Goal: Information Seeking & Learning: Learn about a topic

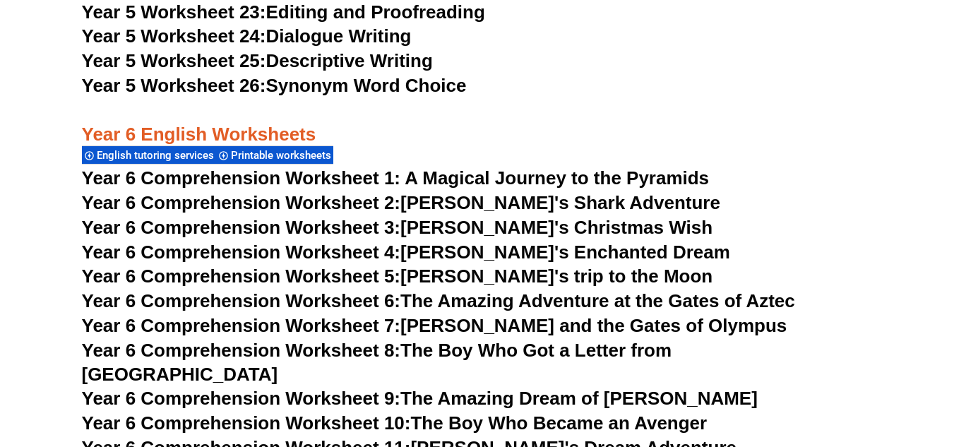
scroll to position [7496, 0]
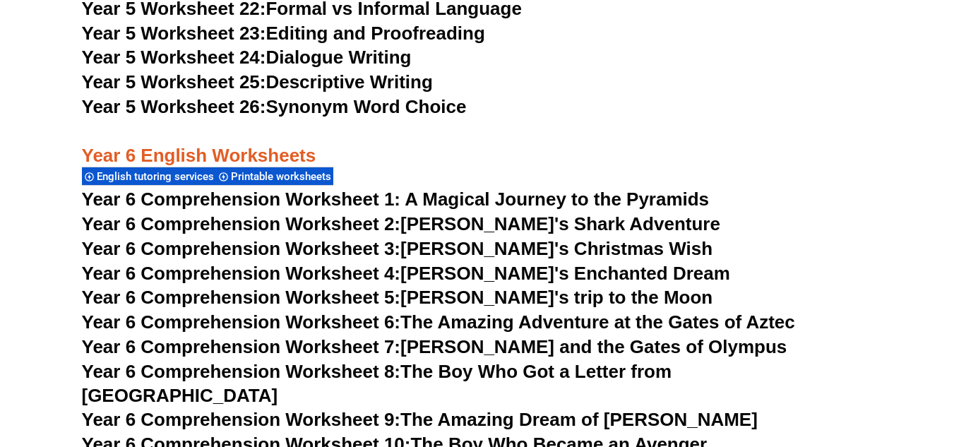
click at [501, 244] on link "Year 6 Comprehension Worksheet 3: [PERSON_NAME]'s Christmas Wish" at bounding box center [397, 248] width 631 height 21
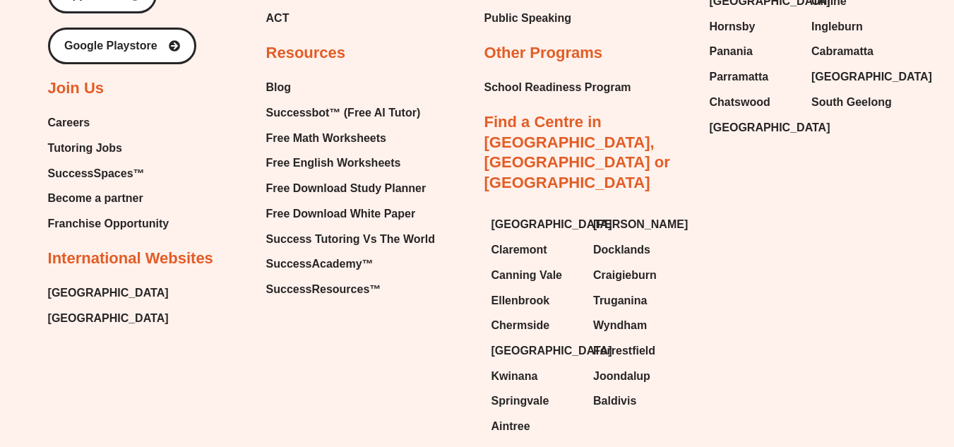
scroll to position [7641, 0]
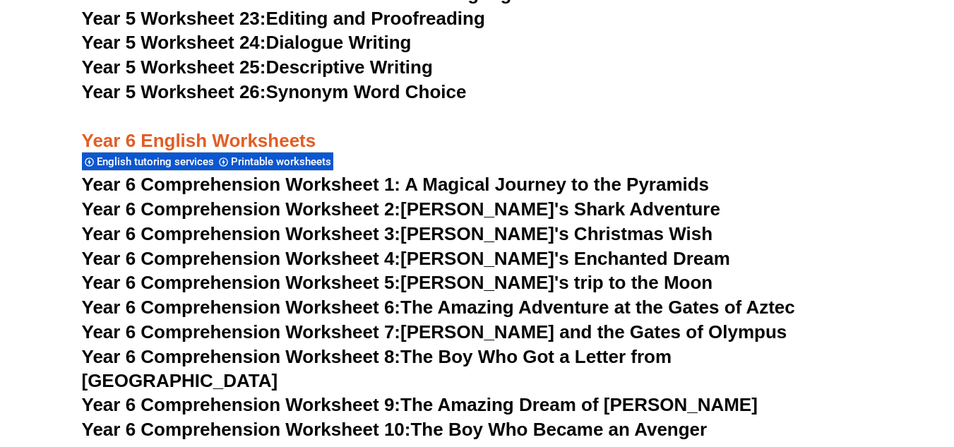
scroll to position [7496, 0]
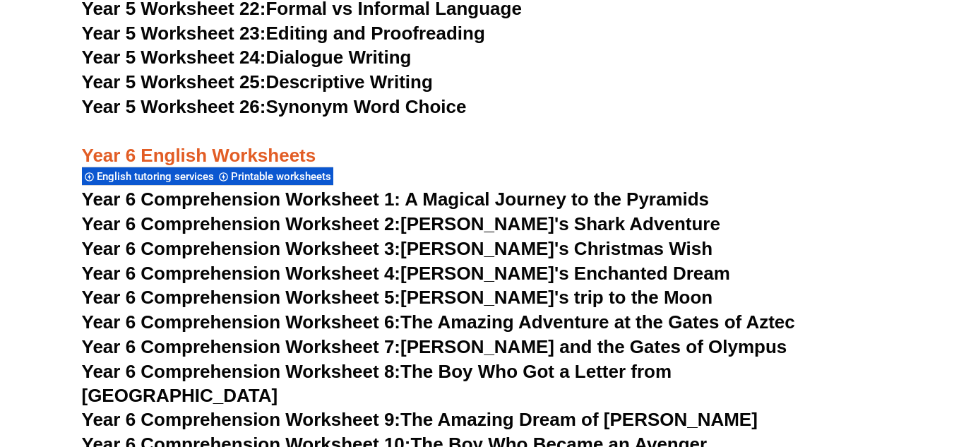
click at [539, 270] on link "Year 6 Comprehension Worksheet 4: [PERSON_NAME]'s Enchanted Dream" at bounding box center [406, 273] width 648 height 21
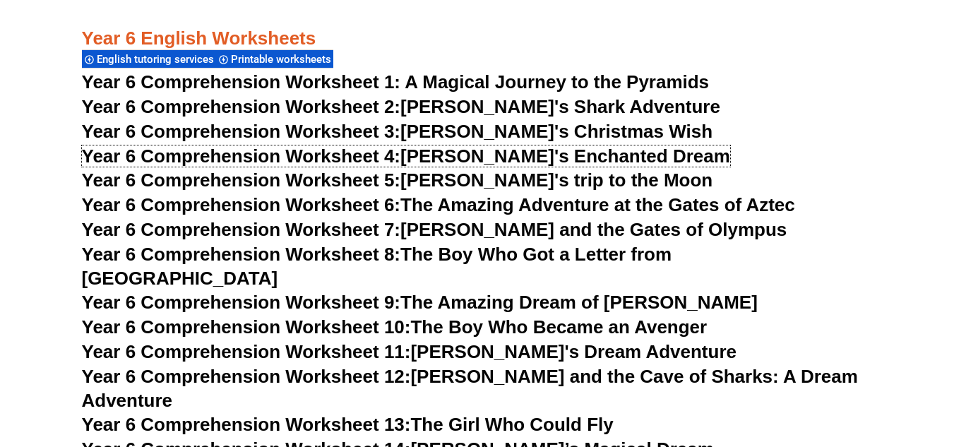
scroll to position [7637, 0]
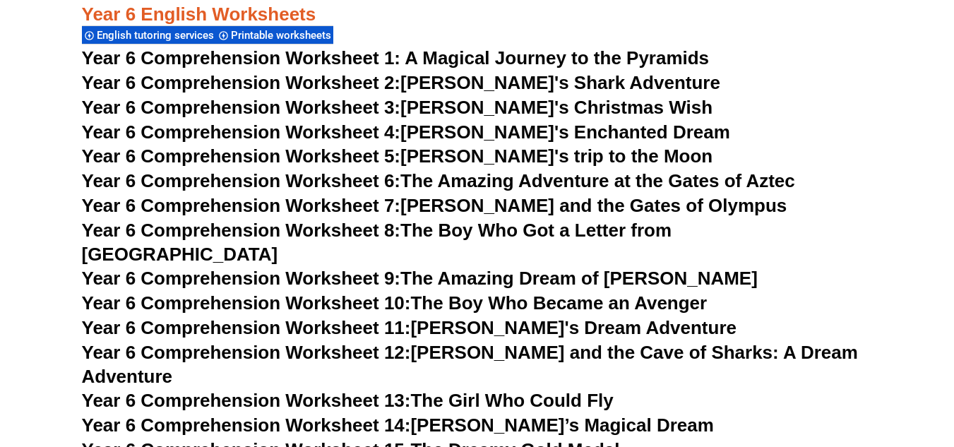
click at [538, 227] on link "Year 6 Comprehension Worksheet 8: The Boy Who Got a Letter from [GEOGRAPHIC_DAT…" at bounding box center [377, 242] width 590 height 45
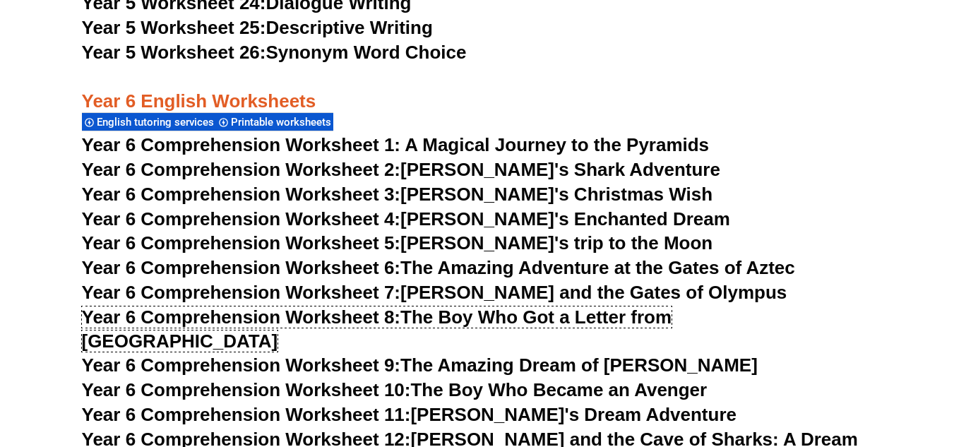
scroll to position [7496, 0]
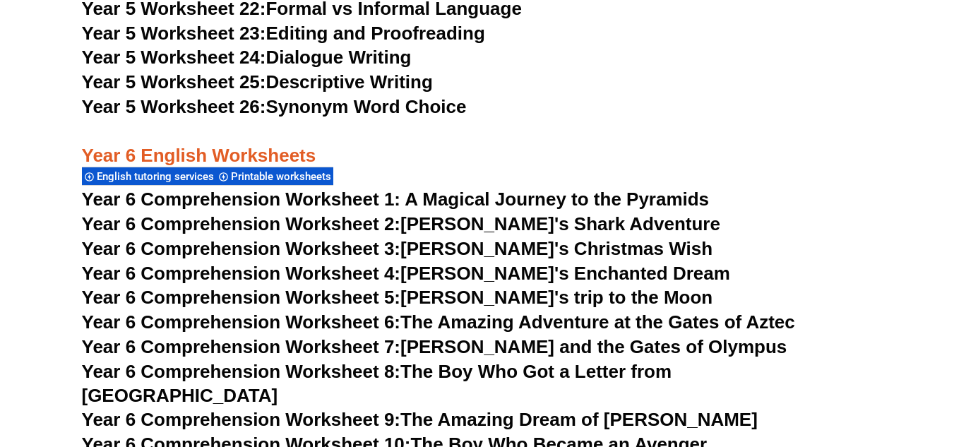
click at [521, 203] on span "Year 6 Comprehension Worksheet 1: A Magical Journey to the Pyramids" at bounding box center [396, 199] width 628 height 21
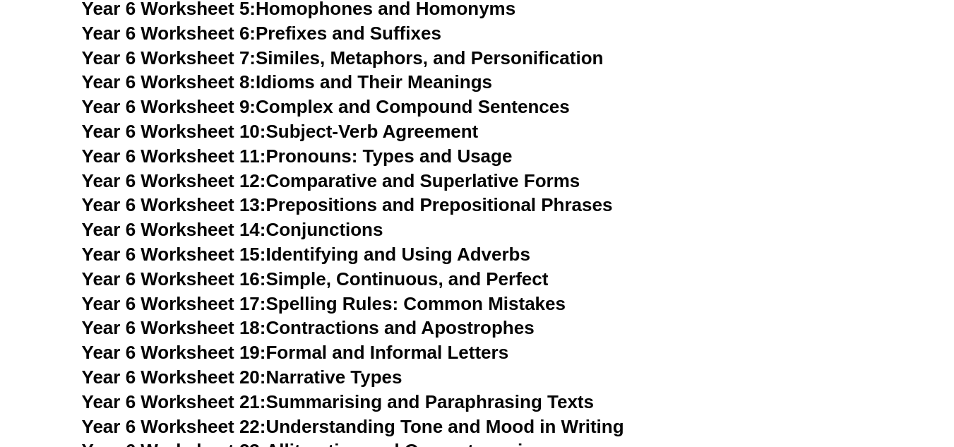
scroll to position [8202, 0]
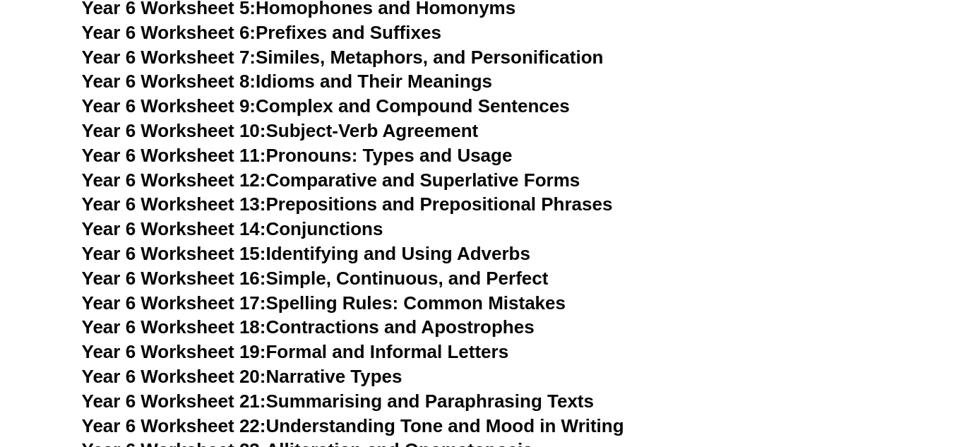
click at [550, 292] on link "Year 6 Worksheet 17: Spelling Rules: Common Mistakes" at bounding box center [324, 302] width 484 height 21
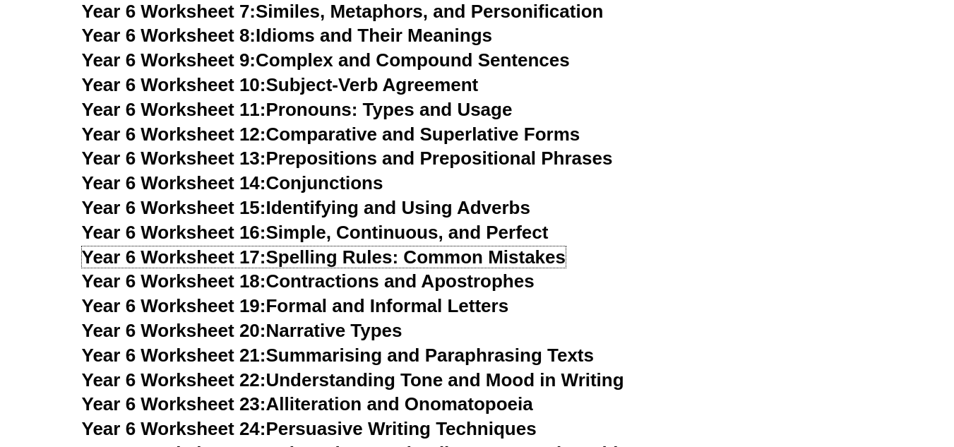
scroll to position [8272, 0]
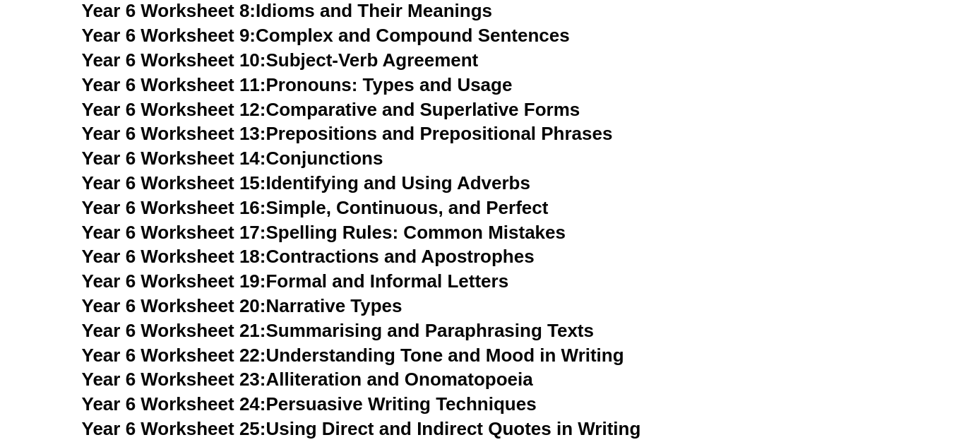
click at [342, 295] on link "Year 6 Worksheet 20: Narrative Types" at bounding box center [242, 305] width 321 height 21
click at [467, 369] on link "Year 6 Worksheet 23: Alliteration and Onomatopoeia" at bounding box center [307, 379] width 451 height 21
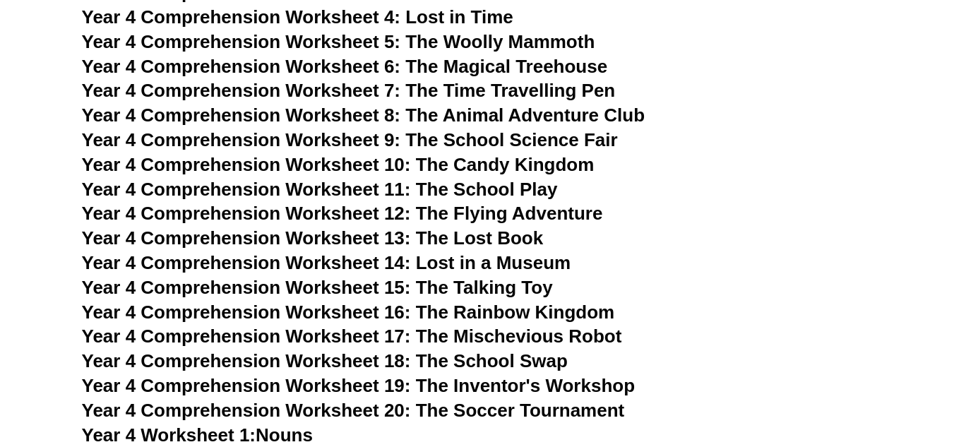
scroll to position [5660, 0]
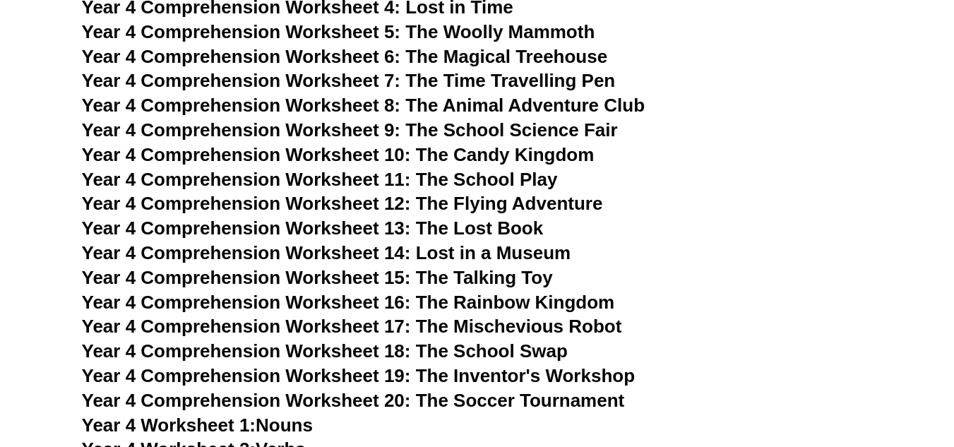
click at [516, 278] on span "Year 4 Comprehension Worksheet 15: The Talking Toy" at bounding box center [317, 277] width 471 height 21
click at [551, 350] on span "Year 4 Comprehension Worksheet 18: The School Swap" at bounding box center [325, 350] width 486 height 21
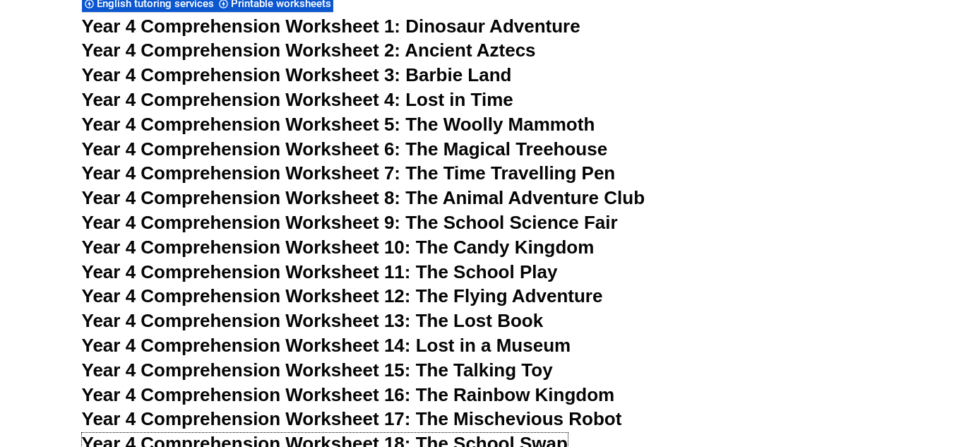
scroll to position [5589, 0]
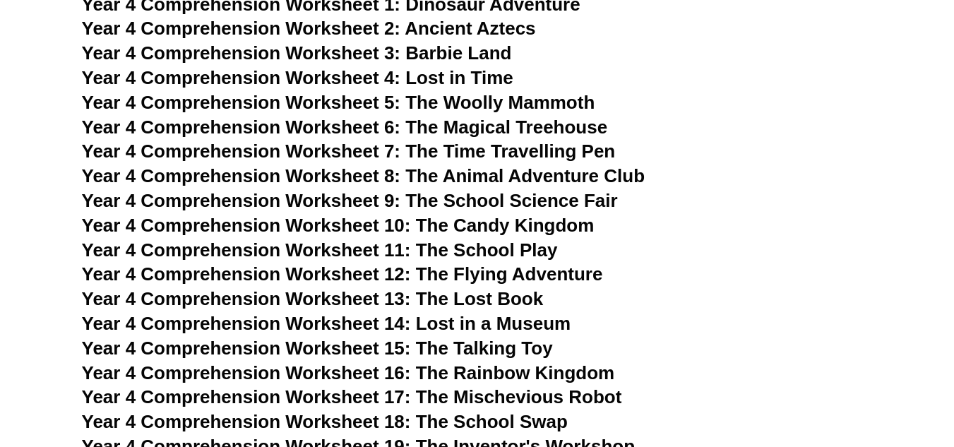
click at [519, 253] on span "Year 4 Comprehension Worksheet 11: The School Play" at bounding box center [320, 249] width 476 height 21
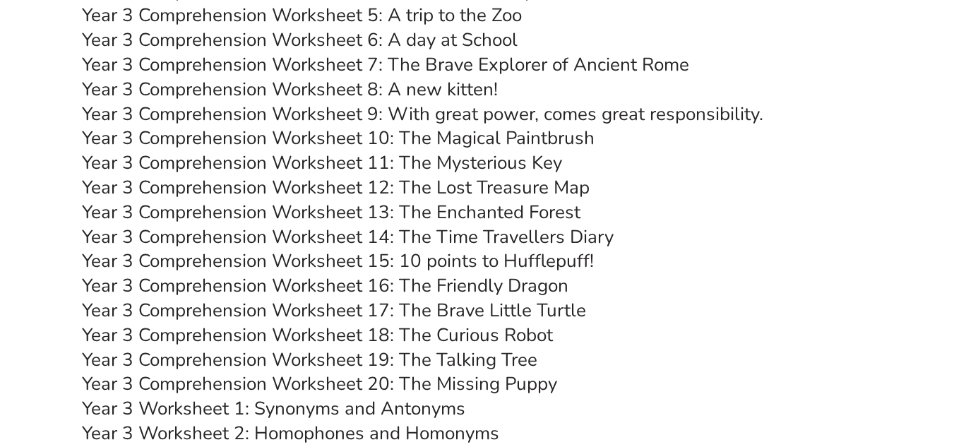
scroll to position [4601, 0]
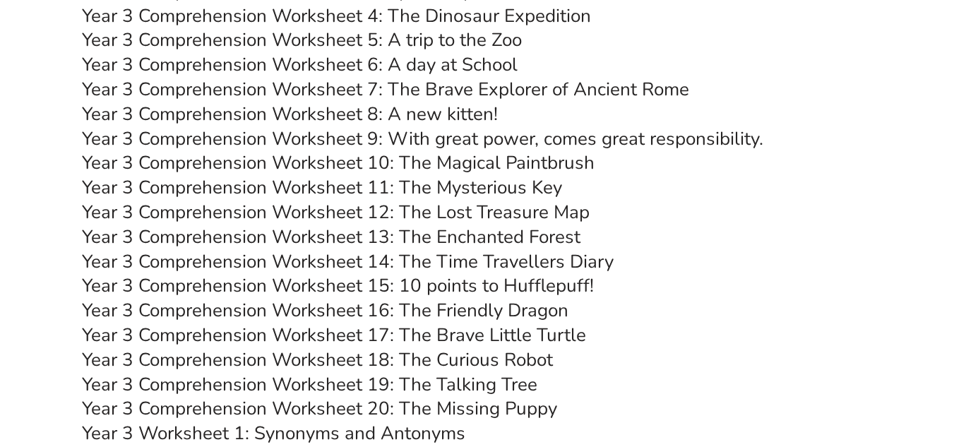
click at [561, 292] on link "Year 3 Comprehension Worksheet 15: 10 points to Hufflepuff!" at bounding box center [338, 285] width 512 height 25
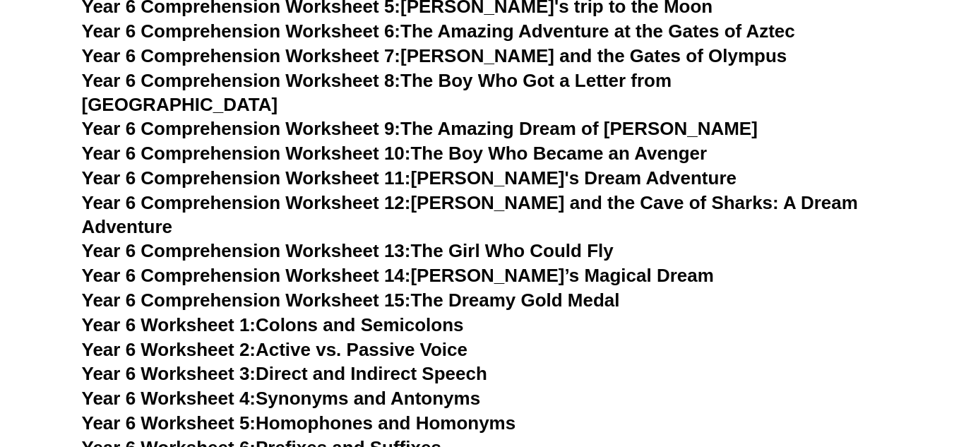
scroll to position [7778, 0]
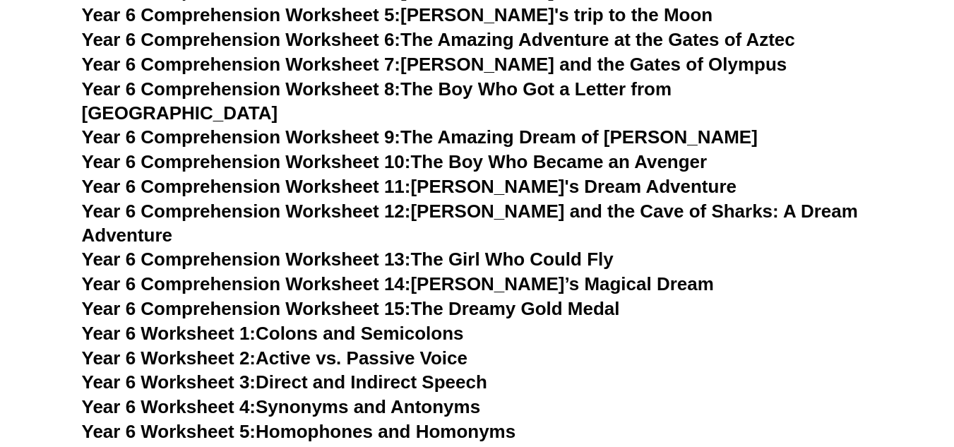
click at [482, 88] on link "Year 6 Comprehension Worksheet 8: The Boy Who Got a Letter from [GEOGRAPHIC_DAT…" at bounding box center [377, 100] width 590 height 45
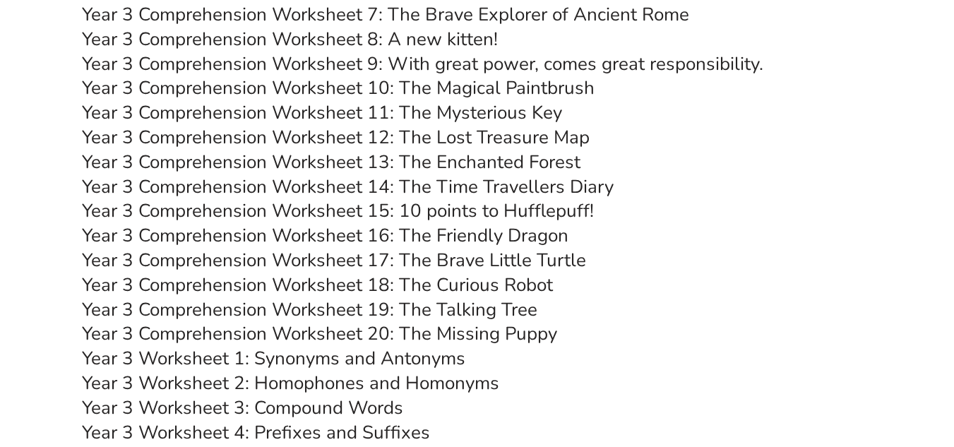
scroll to position [4671, 0]
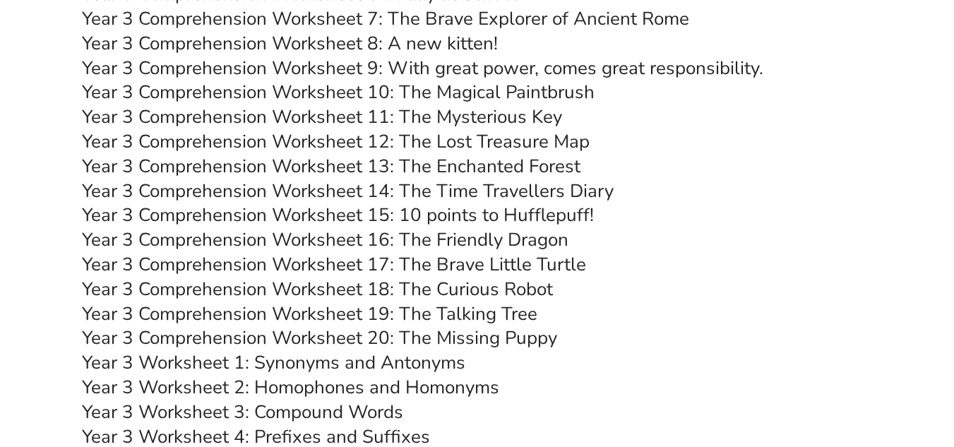
click at [520, 208] on link "Year 3 Comprehension Worksheet 15: 10 points to Hufflepuff!" at bounding box center [338, 215] width 512 height 25
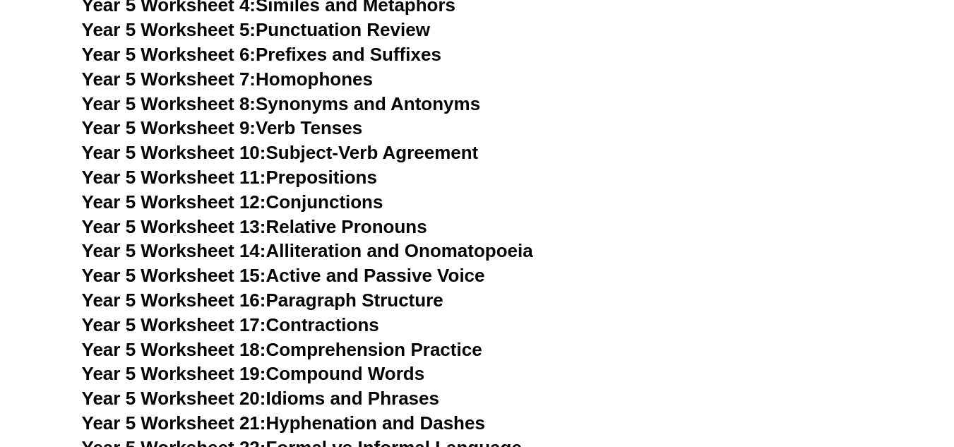
scroll to position [7072, 0]
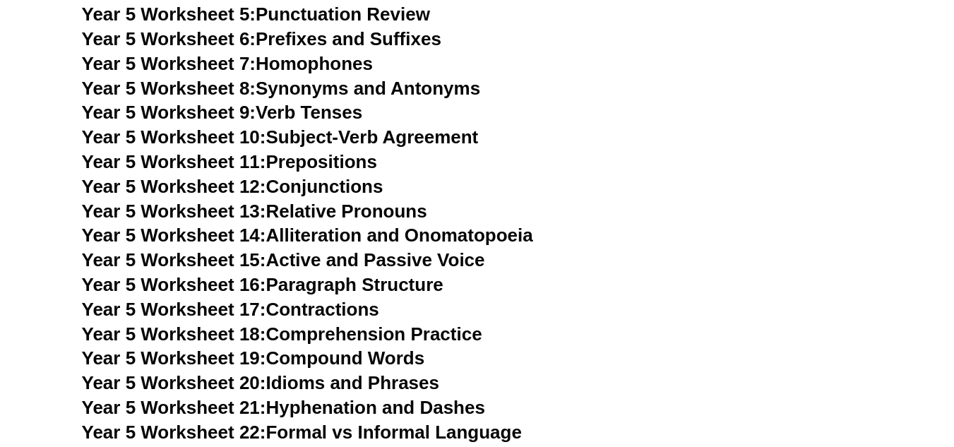
click at [422, 261] on link "Year 5 Worksheet 15: Active and Passive Voice" at bounding box center [283, 259] width 403 height 21
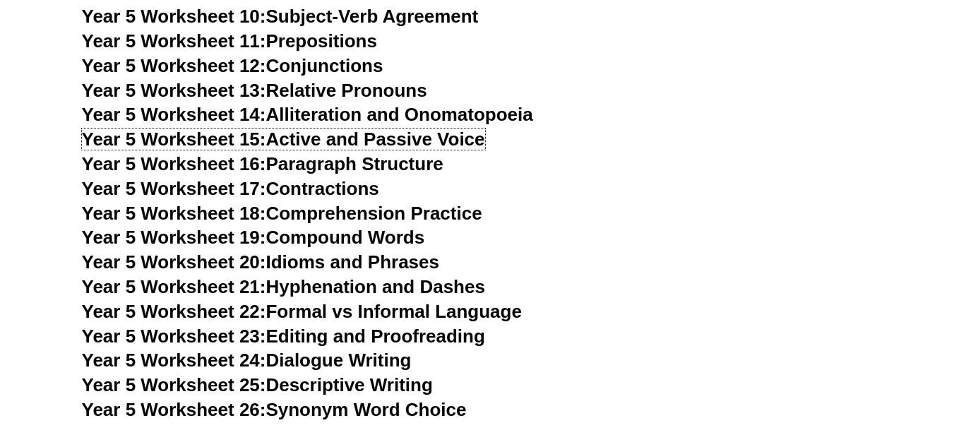
scroll to position [7213, 0]
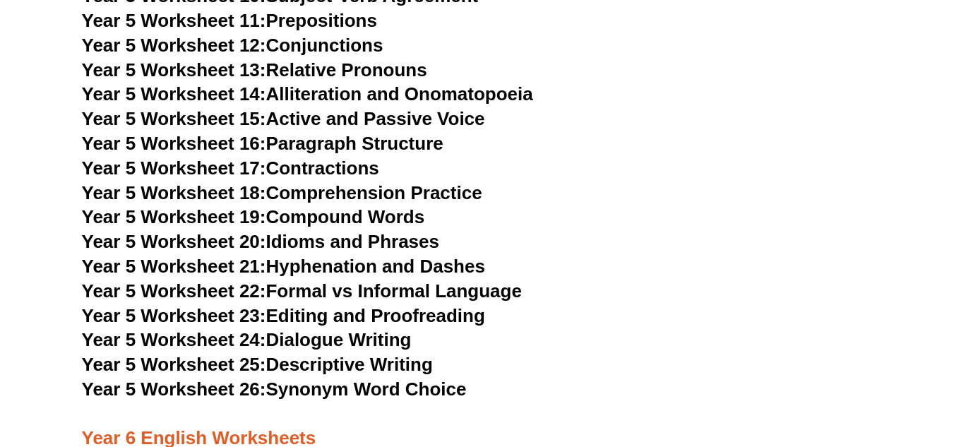
click at [406, 244] on link "Year 5 Worksheet 20: Idioms and Phrases" at bounding box center [260, 241] width 357 height 21
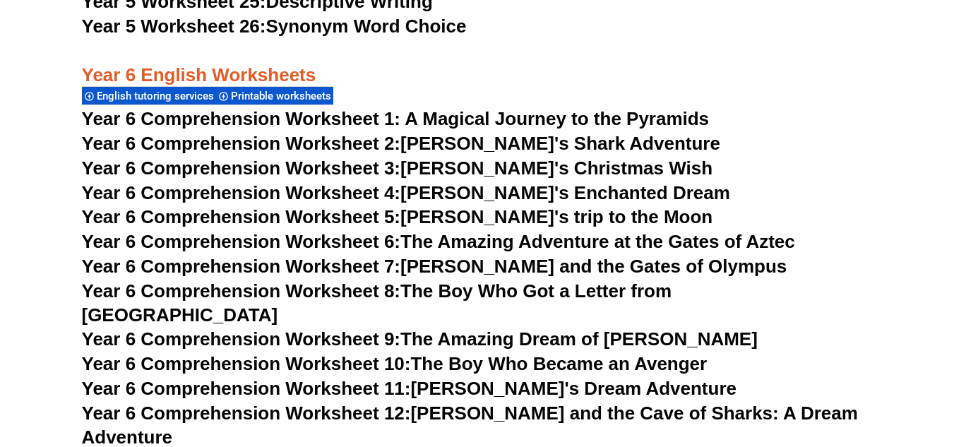
scroll to position [7566, 0]
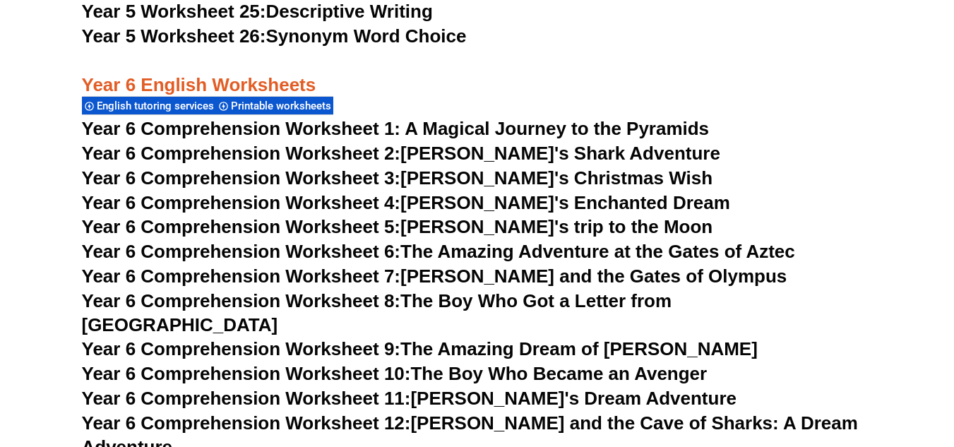
click at [664, 242] on link "Year 6 Comprehension Worksheet 6: The Amazing Adventure at the Gates of Aztec" at bounding box center [438, 251] width 713 height 21
click at [569, 92] on h3 "Year 6 English Worksheets" at bounding box center [477, 73] width 791 height 48
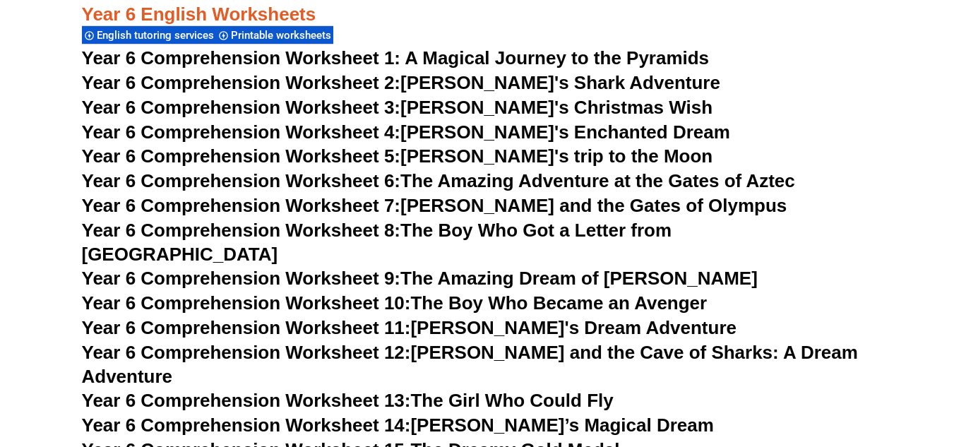
click at [561, 107] on link "Year 6 Comprehension Worksheet 3: [PERSON_NAME]'s Christmas Wish" at bounding box center [397, 107] width 631 height 21
